Goal: Entertainment & Leisure: Consume media (video, audio)

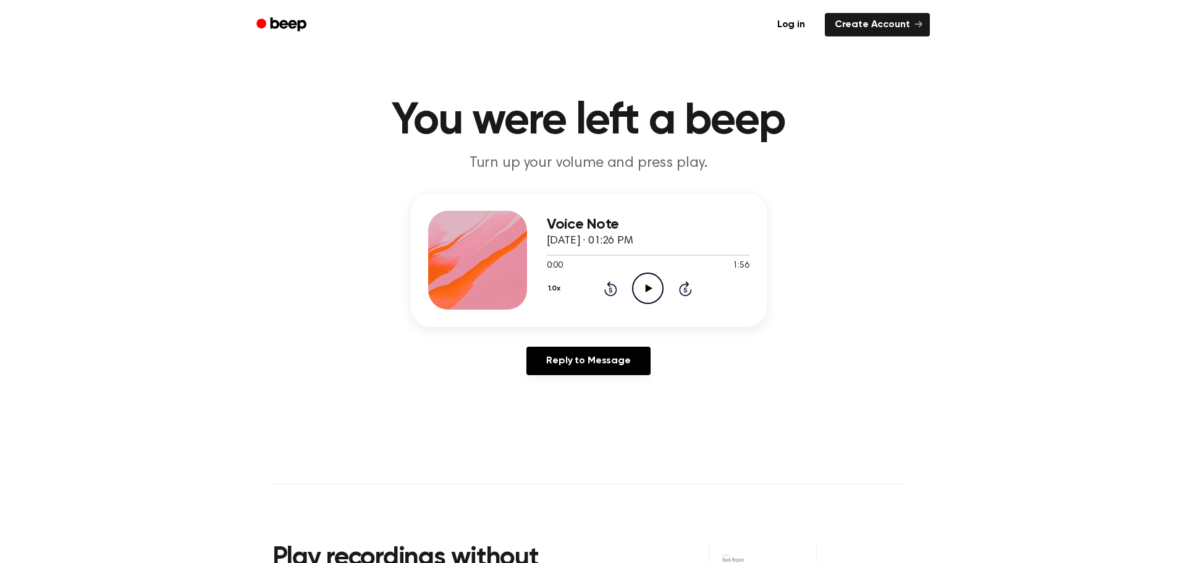
click at [646, 295] on icon "Play Audio" at bounding box center [648, 289] width 32 height 32
click at [649, 284] on icon "Pause Audio" at bounding box center [648, 289] width 32 height 32
click at [649, 289] on icon at bounding box center [649, 288] width 7 height 8
click at [643, 293] on icon "Pause Audio" at bounding box center [648, 289] width 32 height 32
click at [646, 289] on icon at bounding box center [649, 288] width 7 height 8
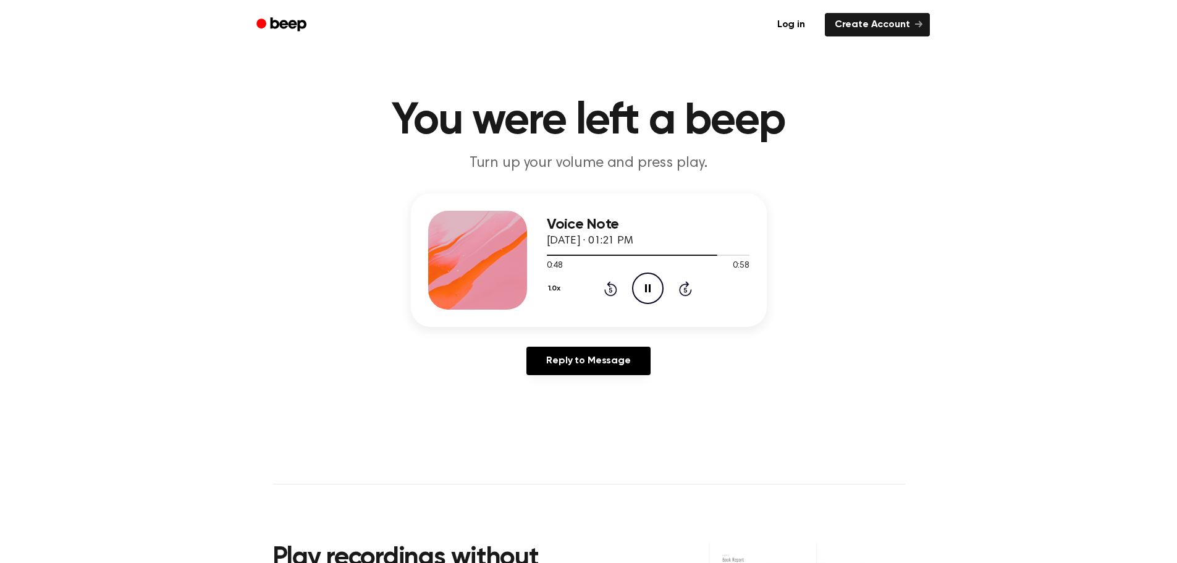
click at [646, 284] on icon "Pause Audio" at bounding box center [648, 289] width 32 height 32
